Goal: Check status: Check status

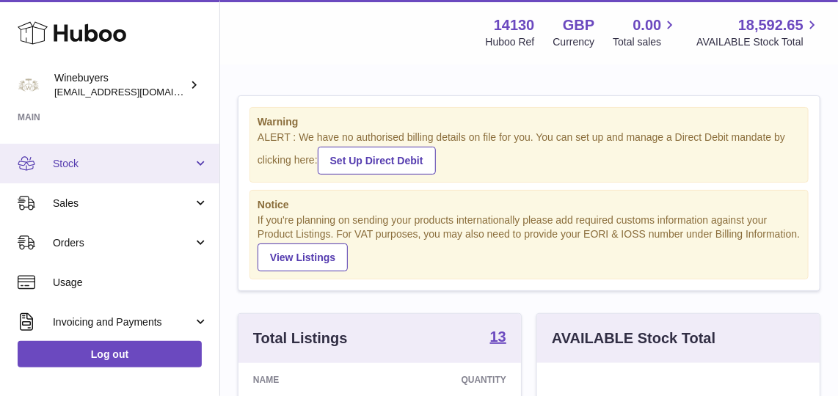
scroll to position [69, 0]
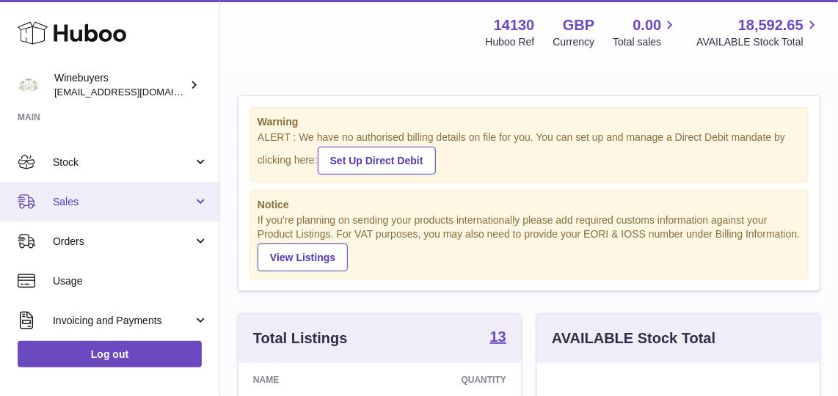
click at [94, 204] on span "Sales" at bounding box center [123, 202] width 140 height 14
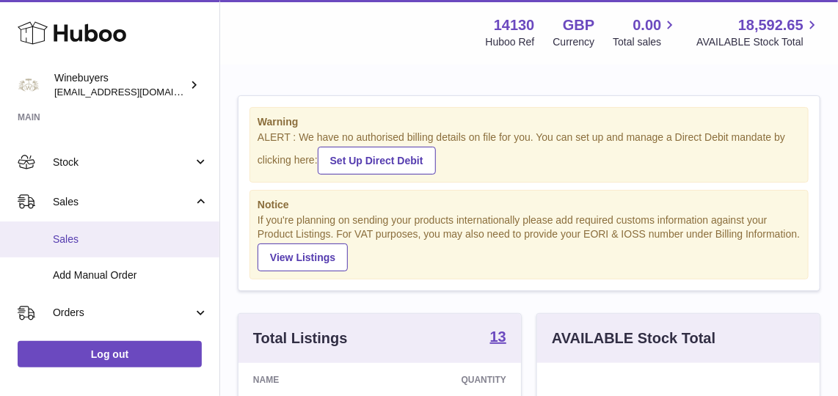
click at [110, 242] on span "Sales" at bounding box center [131, 240] width 156 height 14
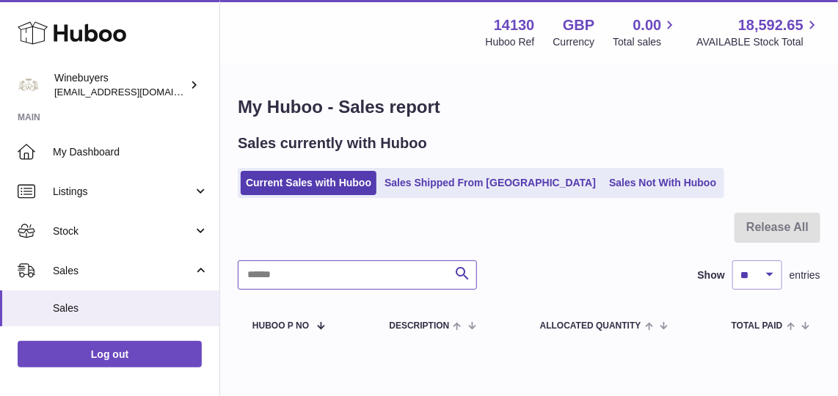
click at [325, 266] on input "text" at bounding box center [357, 275] width 239 height 29
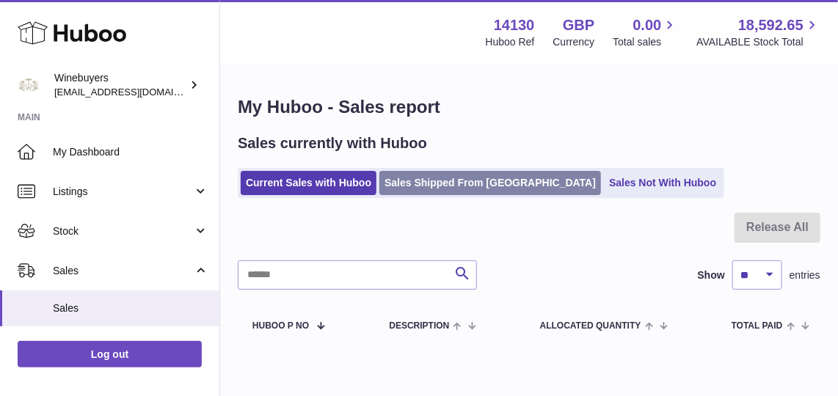
click at [432, 182] on link "Sales Shipped From Huboo" at bounding box center [491, 183] width 222 height 24
click at [425, 177] on link "Sales Shipped From Huboo" at bounding box center [491, 183] width 222 height 24
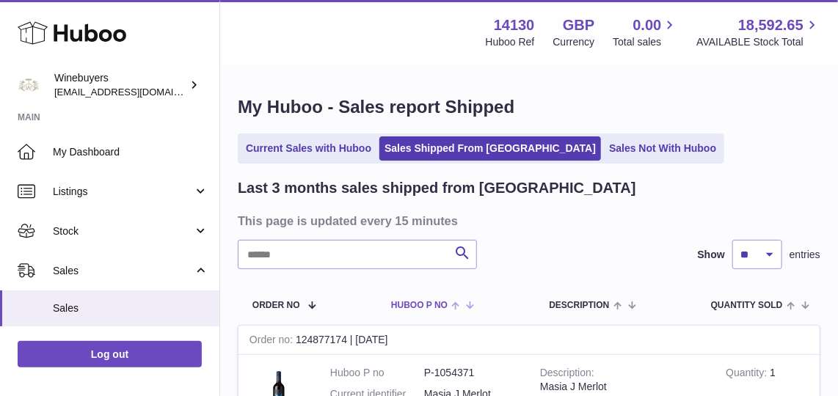
scroll to position [69, 0]
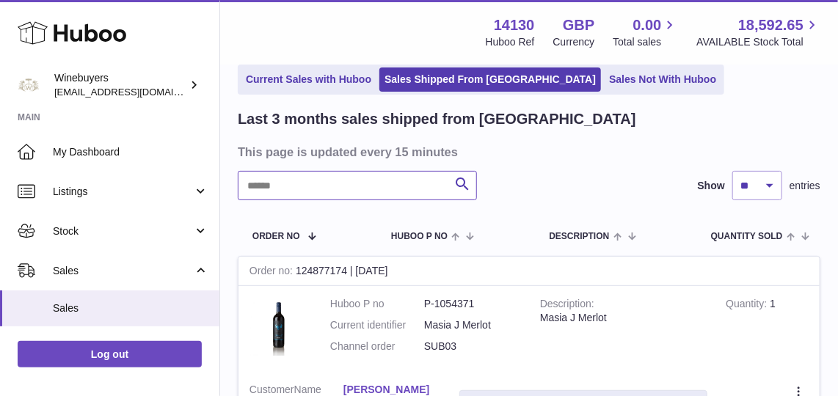
click at [352, 175] on input "text" at bounding box center [357, 185] width 239 height 29
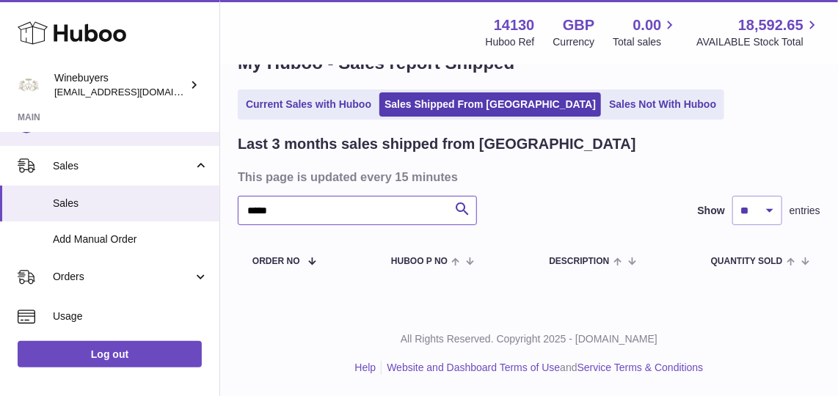
scroll to position [109, 0]
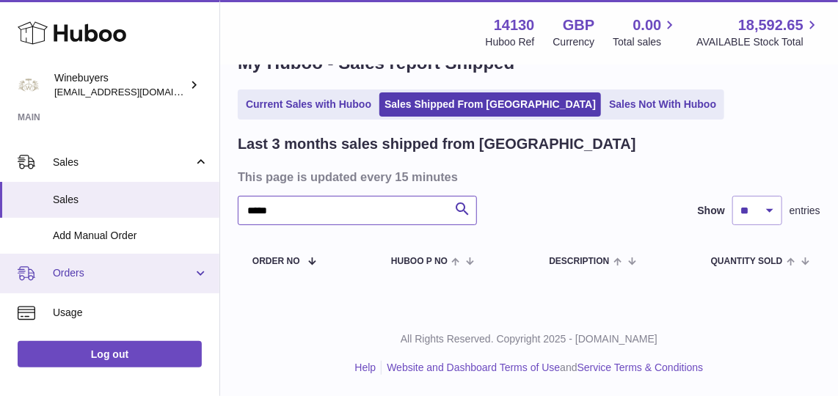
type input "*****"
click at [110, 272] on span "Orders" at bounding box center [123, 273] width 140 height 14
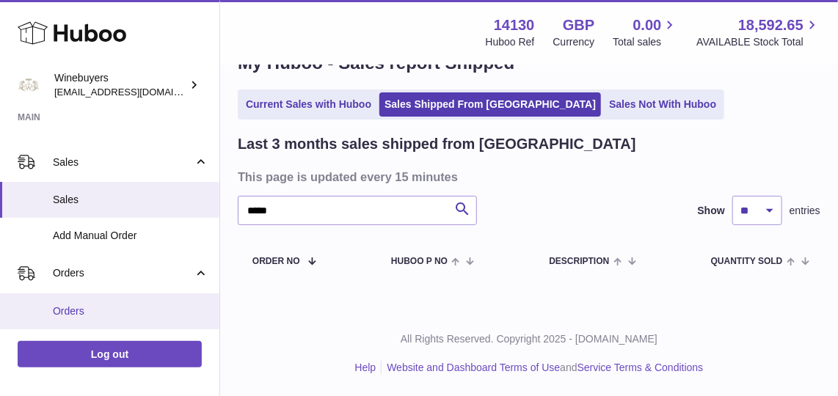
click at [123, 302] on link "Orders" at bounding box center [110, 312] width 220 height 36
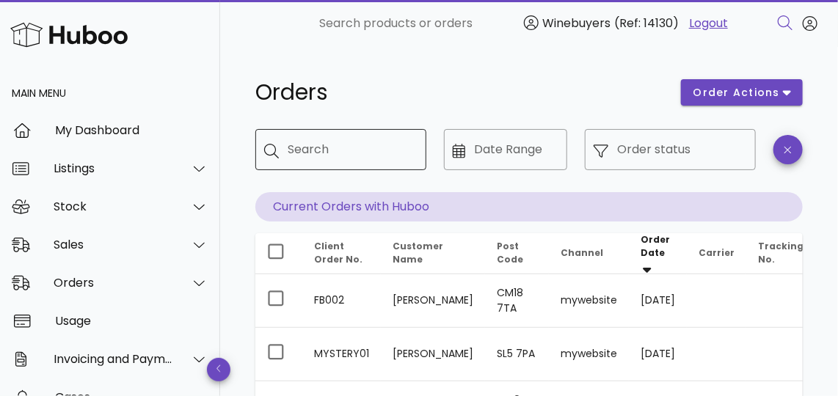
click at [363, 162] on div "Search" at bounding box center [351, 149] width 127 height 41
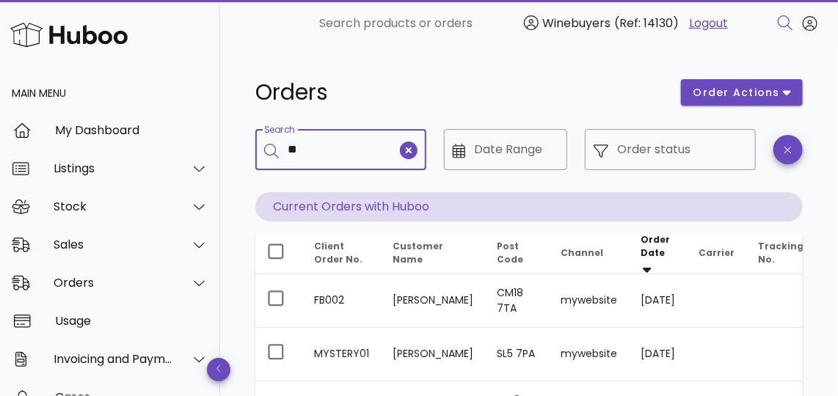
type input "*"
type input "*****"
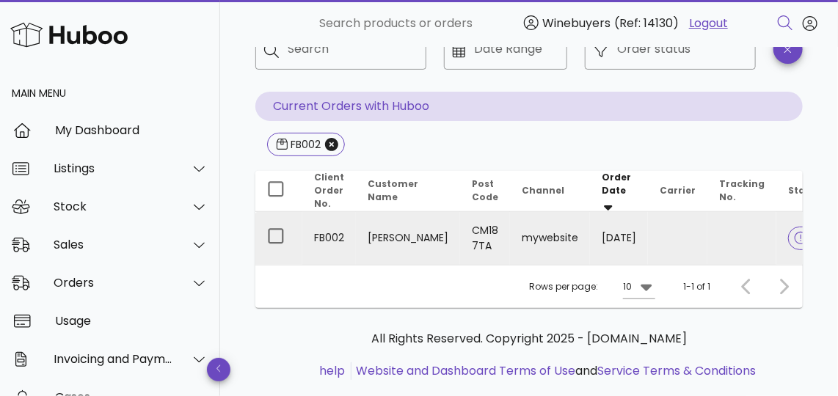
click at [460, 230] on td "CM18 7TA" at bounding box center [485, 238] width 50 height 53
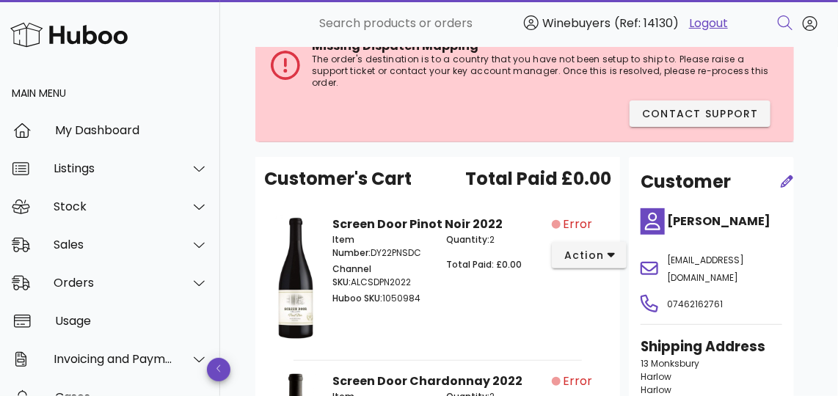
scroll to position [117, 0]
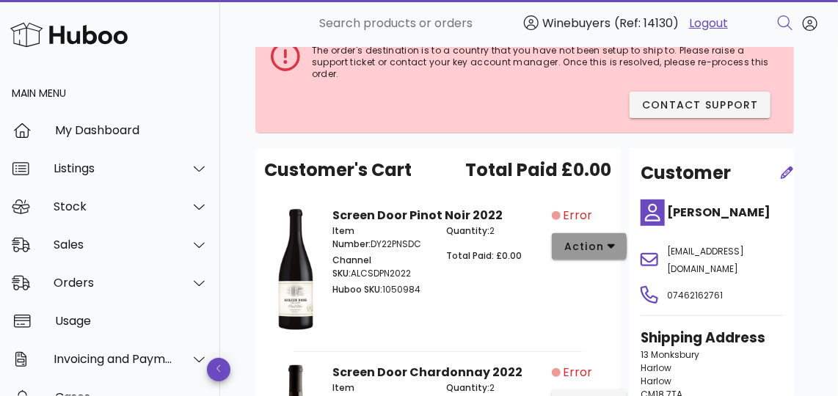
click at [622, 240] on button "action" at bounding box center [590, 246] width 76 height 26
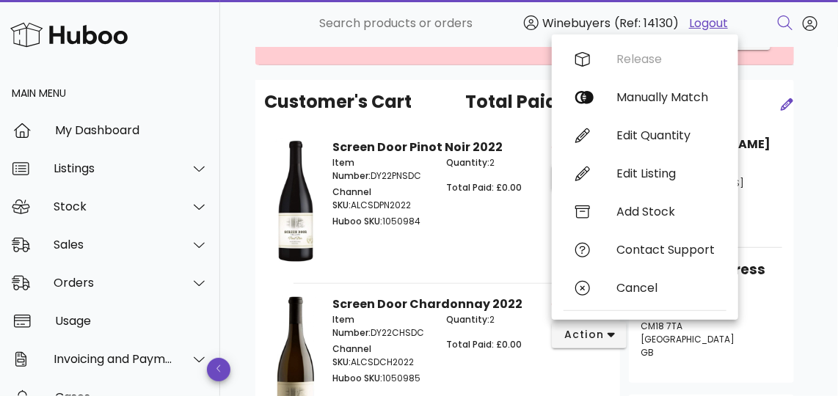
scroll to position [186, 0]
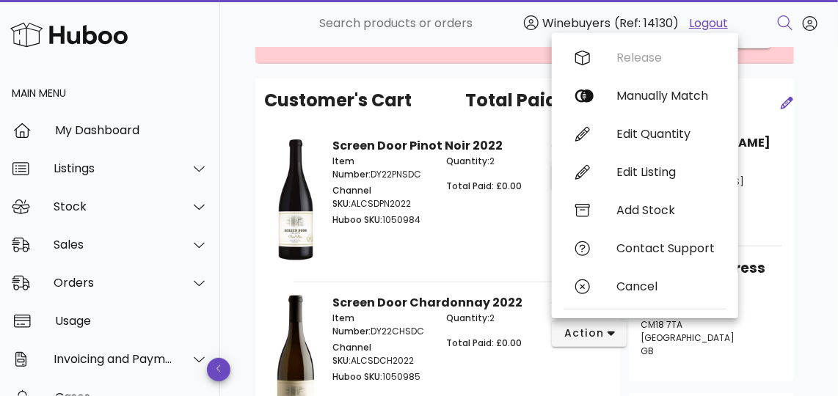
click at [490, 225] on div "Quantity: 2 Total Paid: £0.00" at bounding box center [495, 192] width 114 height 93
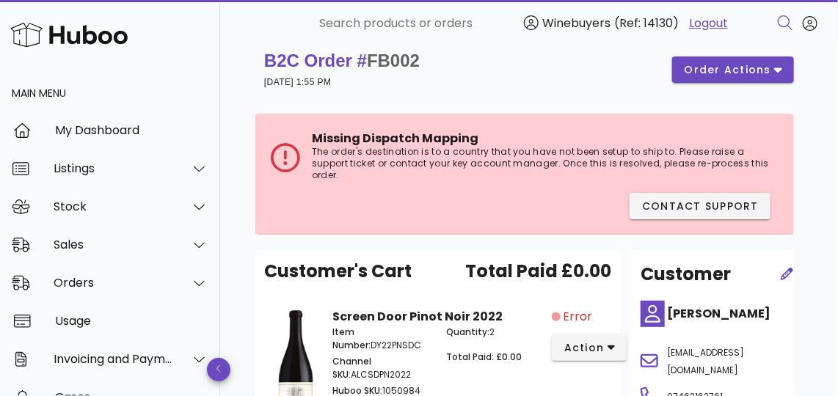
scroll to position [0, 0]
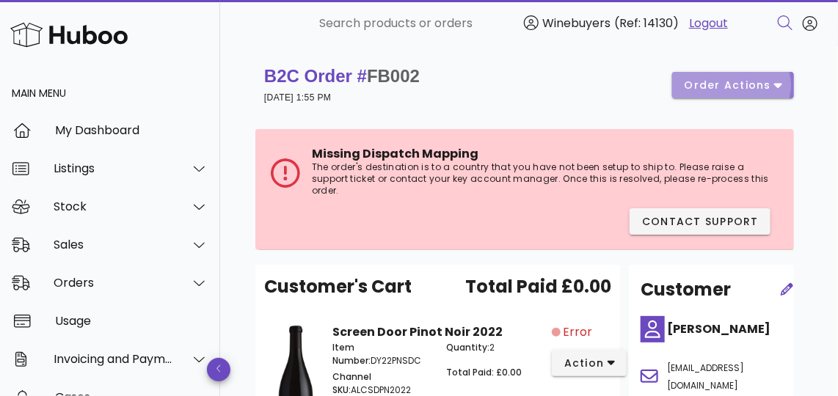
click at [743, 91] on span "order actions" at bounding box center [728, 85] width 88 height 15
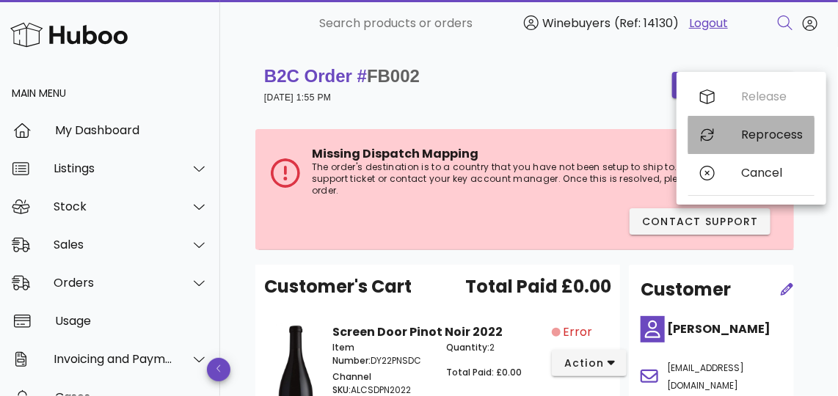
click at [753, 125] on div "Reprocess" at bounding box center [752, 135] width 126 height 38
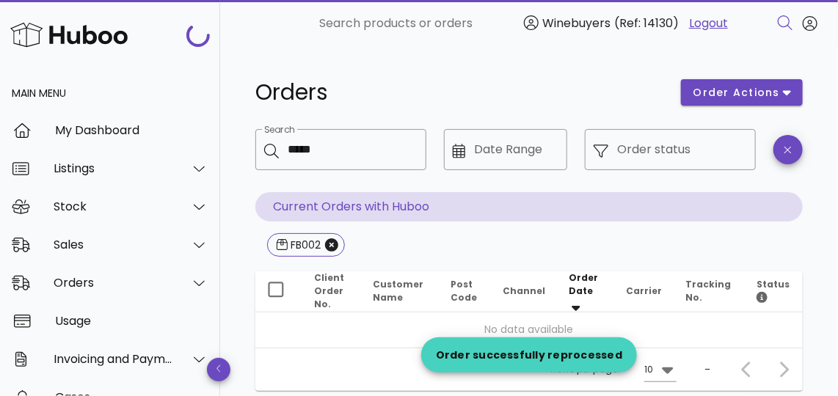
scroll to position [101, 0]
